Goal: Information Seeking & Learning: Compare options

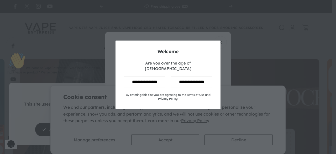
click at [157, 76] on input "**********" at bounding box center [144, 81] width 41 height 10
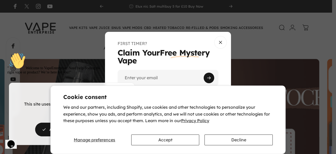
click at [153, 77] on cookie-banner "We use cookies This site uses cookies for better user experience and analytics.…" at bounding box center [168, 77] width 336 height 154
click at [219, 41] on cookie-banner "We use cookies This site uses cookies for better user experience and analytics.…" at bounding box center [168, 77] width 336 height 154
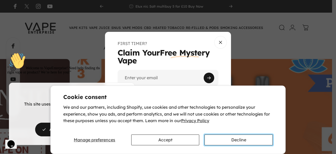
click at [223, 139] on button "Decline" at bounding box center [238, 139] width 68 height 11
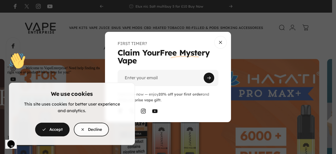
click at [221, 38] on cookie-banner "We use cookies This site uses cookies for better user experience and analytics.…" at bounding box center [168, 77] width 336 height 154
click at [81, 74] on div "" Welcome to VapeEnterprise! Need help finding the right vape or product? We’re…" at bounding box center [54, 63] width 94 height 22
click at [7, 52] on icon "Chat attention grabber" at bounding box center [7, 52] width 0 height 0
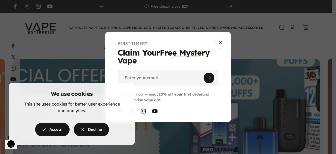
click at [86, 130] on span "button" at bounding box center [91, 128] width 53 height 27
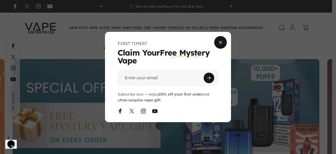
click at [218, 43] on span "Close" at bounding box center [220, 42] width 19 height 25
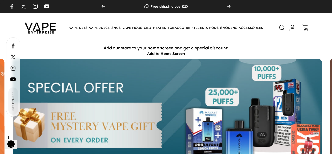
click at [282, 25] on icon at bounding box center [282, 27] width 6 height 6
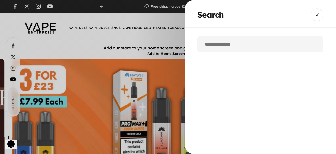
click at [244, 40] on input "Search" at bounding box center [260, 44] width 126 height 16
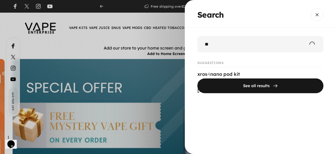
type input "*"
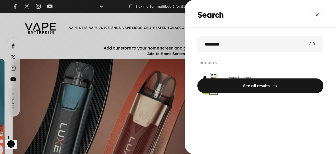
type input "********"
click button "See all results" at bounding box center [260, 85] width 126 height 15
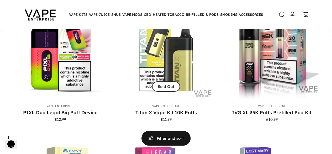
scroll to position [111, 0]
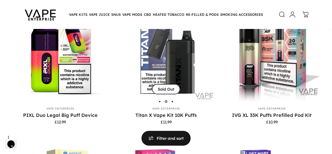
click at [130, 66] on img "Titan X Vape Kit 10K Puffs" at bounding box center [168, 51] width 102 height 102
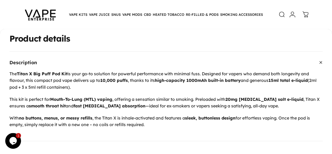
scroll to position [206, 0]
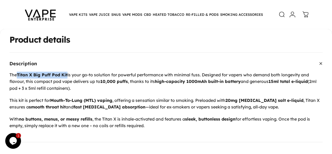
drag, startPoint x: 22, startPoint y: 66, endPoint x: 72, endPoint y: 65, distance: 50.1
click at [67, 72] on strong "Titan X Big Puff Pod Kit" at bounding box center [42, 74] width 51 height 5
copy strong "Titan X Big Puff Pod Kit"
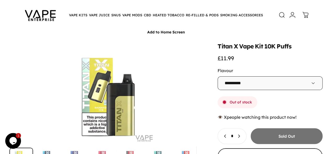
scroll to position [0, 0]
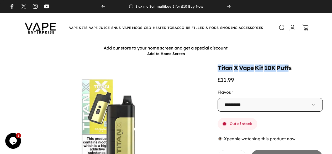
drag, startPoint x: 175, startPoint y: 67, endPoint x: 246, endPoint y: 70, distance: 71.7
click at [246, 70] on split-words "Titan X Vape Kit 10K Puffs" at bounding box center [270, 68] width 105 height 6
copy split-words "Titan X Vape Kit 10K Puff"
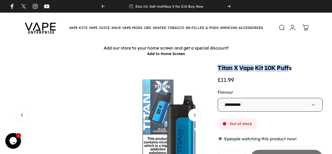
scroll to position [0, 145]
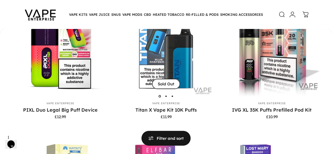
scroll to position [120, 0]
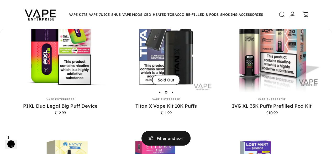
click at [120, 53] on img "Titan X Vape Kit 10K Puffs" at bounding box center [166, 42] width 102 height 102
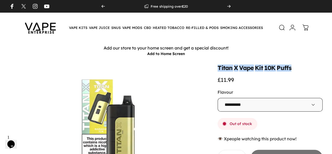
drag, startPoint x: 174, startPoint y: 70, endPoint x: 249, endPoint y: 71, distance: 75.3
click at [249, 71] on div "Titan X Vape Kit 10K Puffs £11.99" at bounding box center [270, 74] width 105 height 18
copy split-words "Titan X Vape Kit 10K Puffs"
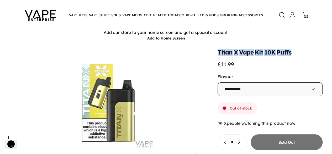
scroll to position [16, 0]
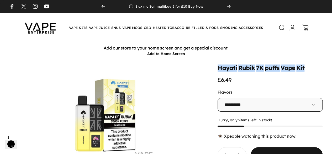
drag, startPoint x: 175, startPoint y: 68, endPoint x: 264, endPoint y: 68, distance: 89.5
click at [264, 68] on div "Hayati Rubik 7K puffs Vape Kit £6.49" at bounding box center [270, 74] width 105 height 18
copy split-words "Hayati Rubik 7K puffs Vape Kit"
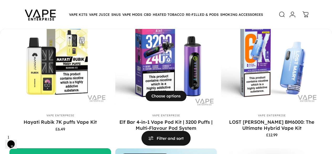
scroll to position [239, 0]
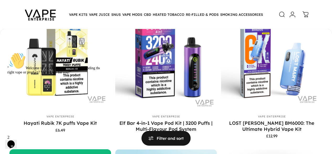
click at [7, 52] on icon "Chat attention grabber" at bounding box center [7, 52] width 0 height 0
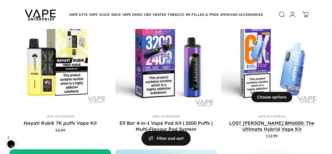
click at [229, 120] on link "LOST MARY BM6000: The Ultimate Hybrid Vape Kit" at bounding box center [271, 126] width 85 height 12
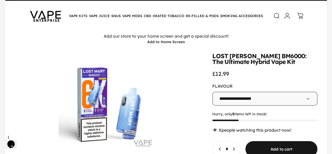
scroll to position [18, 0]
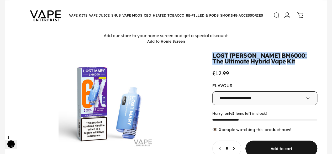
drag, startPoint x: 175, startPoint y: 55, endPoint x: 220, endPoint y: 63, distance: 45.9
click at [220, 63] on split-words "LOST MARY BM6000: The Ultimate Hybrid Vape Kit" at bounding box center [264, 59] width 105 height 12
copy split-words "LOST MARY BM6000: The Ultimate Hybrid Vape Kit"
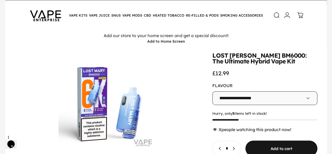
click at [261, 36] on p "Add our store to your home screen and get a special discount!" at bounding box center [166, 36] width 319 height 6
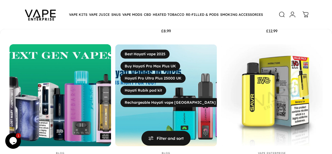
scroll to position [344, 0]
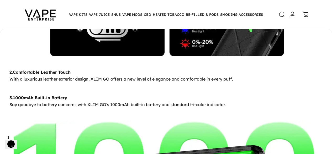
scroll to position [1180, 0]
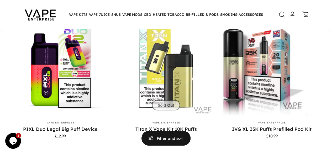
scroll to position [97, 0]
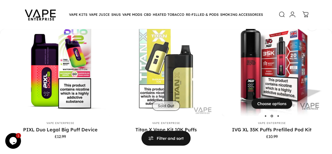
click at [222, 70] on img "IVG XL 35K Puffs Prefilled Pod Kit" at bounding box center [273, 65] width 102 height 102
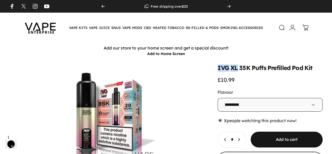
drag, startPoint x: 174, startPoint y: 70, endPoint x: 197, endPoint y: 69, distance: 22.6
click at [218, 69] on split-words "IVG XL 35K Puffs Prefilled Pod Kit" at bounding box center [270, 68] width 105 height 6
click at [205, 57] on div "Add our store to your home screen and get a special discount! Add to Home Screen" at bounding box center [166, 51] width 332 height 16
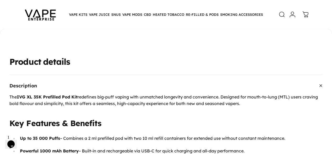
scroll to position [175, 0]
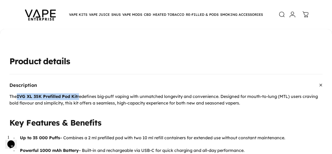
drag, startPoint x: 22, startPoint y: 96, endPoint x: 83, endPoint y: 97, distance: 61.2
click at [83, 97] on p "The IVG XL 35K Prefilled Pod Kit redefines big-puff vaping with unmatched longe…" at bounding box center [165, 99] width 313 height 13
copy p "IVG XL 35K Prefilled Pod Kit"
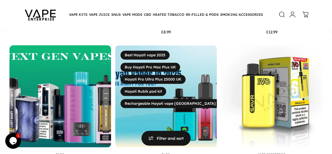
scroll to position [342, 0]
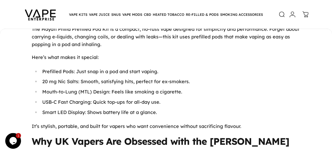
scroll to position [436, 0]
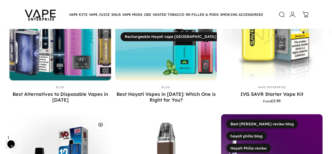
scroll to position [409, 0]
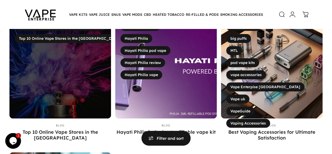
scroll to position [105, 0]
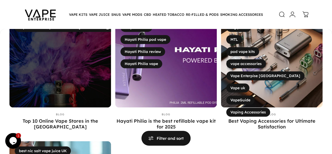
click at [164, 33] on div "**********" at bounding box center [166, 126] width 332 height 328
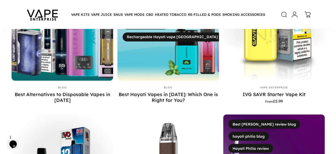
scroll to position [398, 0]
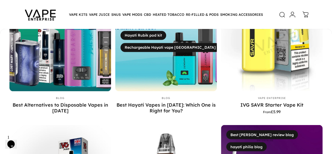
click at [281, 15] on icon at bounding box center [282, 14] width 6 height 6
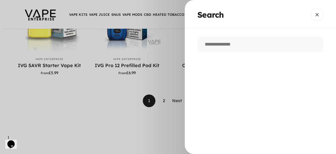
scroll to position [0, 155]
click at [223, 43] on input "Search" at bounding box center [260, 44] width 126 height 16
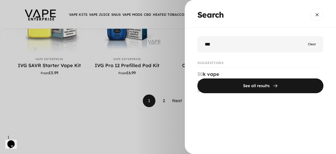
type input "***"
click at [197, 78] on button "See all results" at bounding box center [260, 85] width 126 height 15
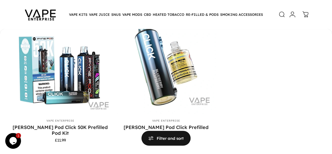
scroll to position [99, 0]
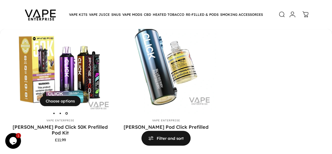
click at [66, 81] on img "Pyne Pod Click 50K Prefilled Pod Kit" at bounding box center [60, 63] width 102 height 102
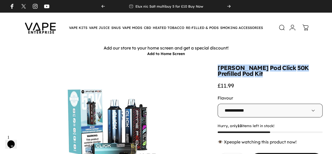
drag, startPoint x: 174, startPoint y: 70, endPoint x: 277, endPoint y: 68, distance: 102.9
click at [277, 68] on div "[PERSON_NAME] Pod Click 50K Prefilled Pod Kit £11.99" at bounding box center [270, 77] width 105 height 24
copy split-words "[PERSON_NAME] Pod Click 50K Prefilled Pod Kit"
